Goal: Navigation & Orientation: Find specific page/section

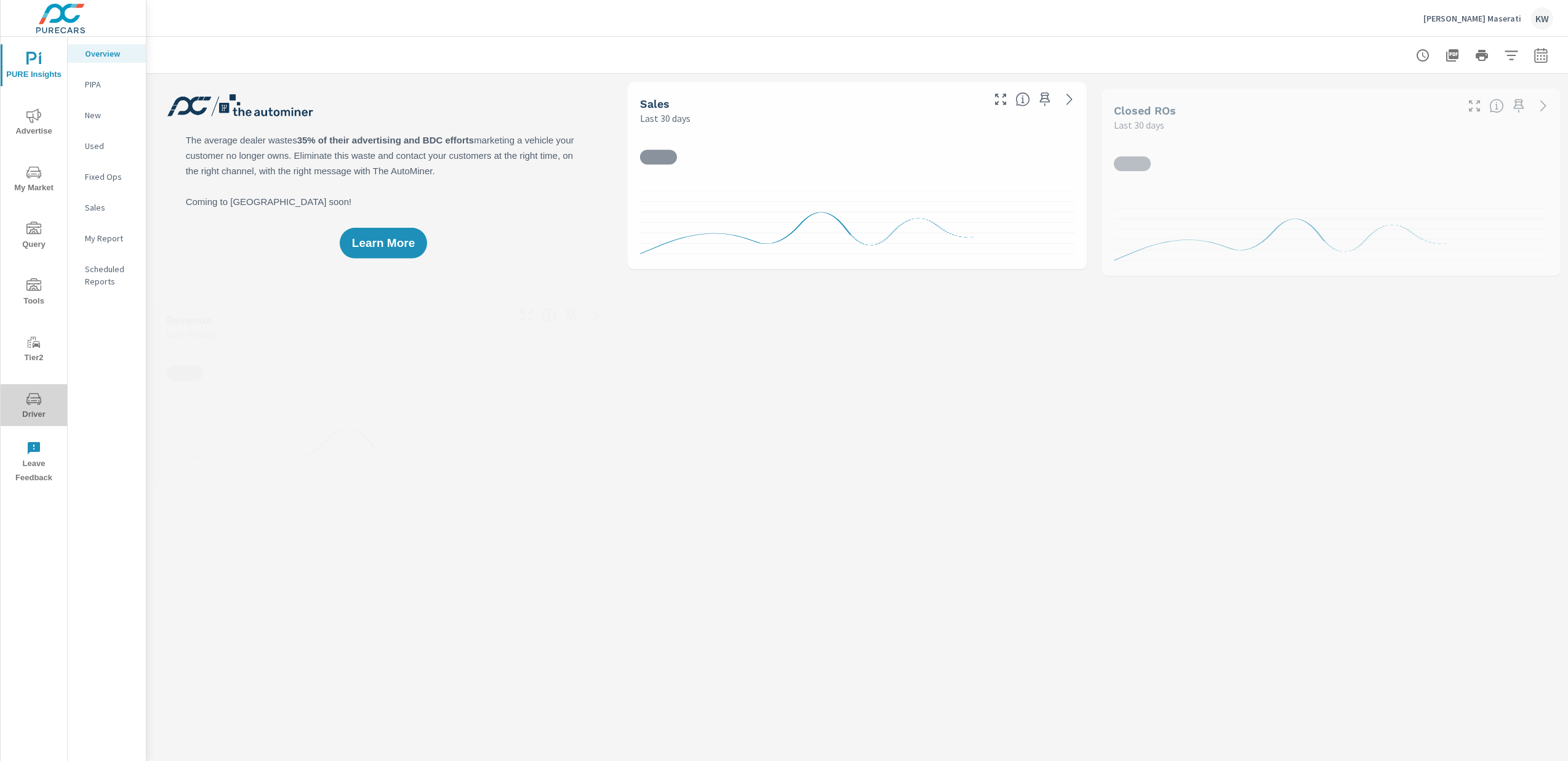
click at [36, 403] on icon "nav menu" at bounding box center [33, 399] width 14 height 14
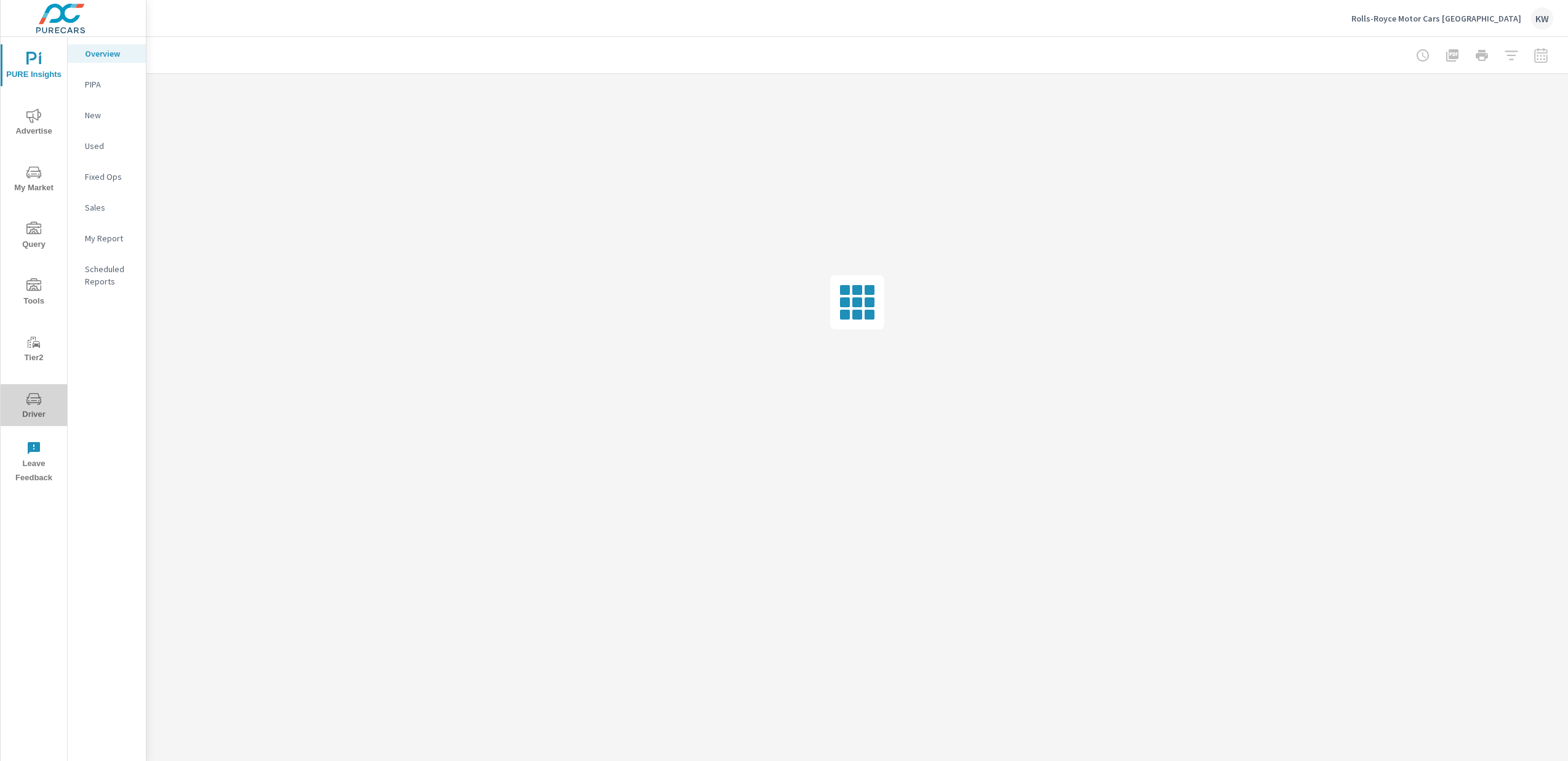
click at [31, 408] on span "Driver" at bounding box center [34, 407] width 59 height 31
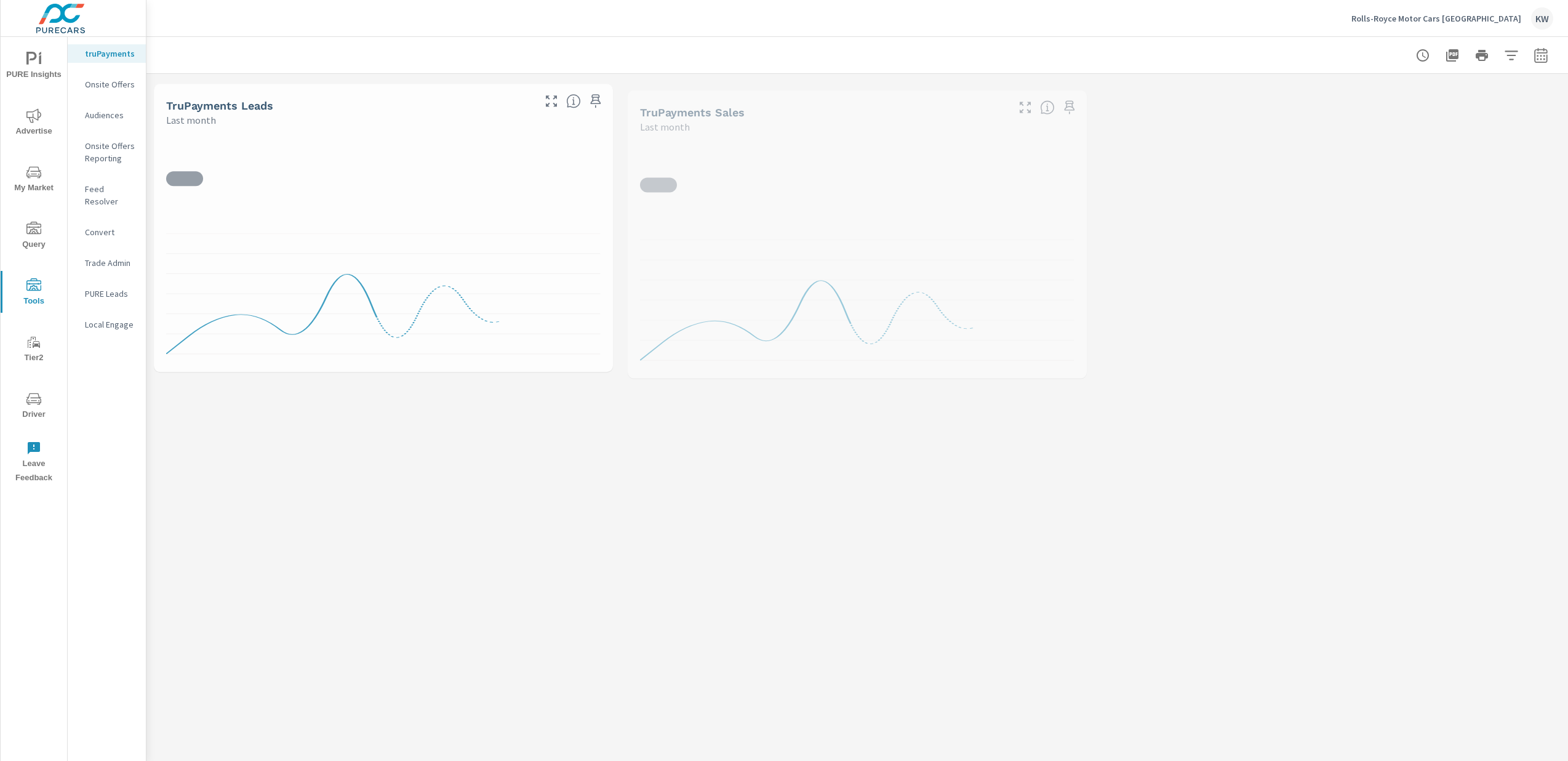
click at [115, 189] on p "Feed Resolver" at bounding box center [110, 194] width 51 height 24
